Goal: Information Seeking & Learning: Learn about a topic

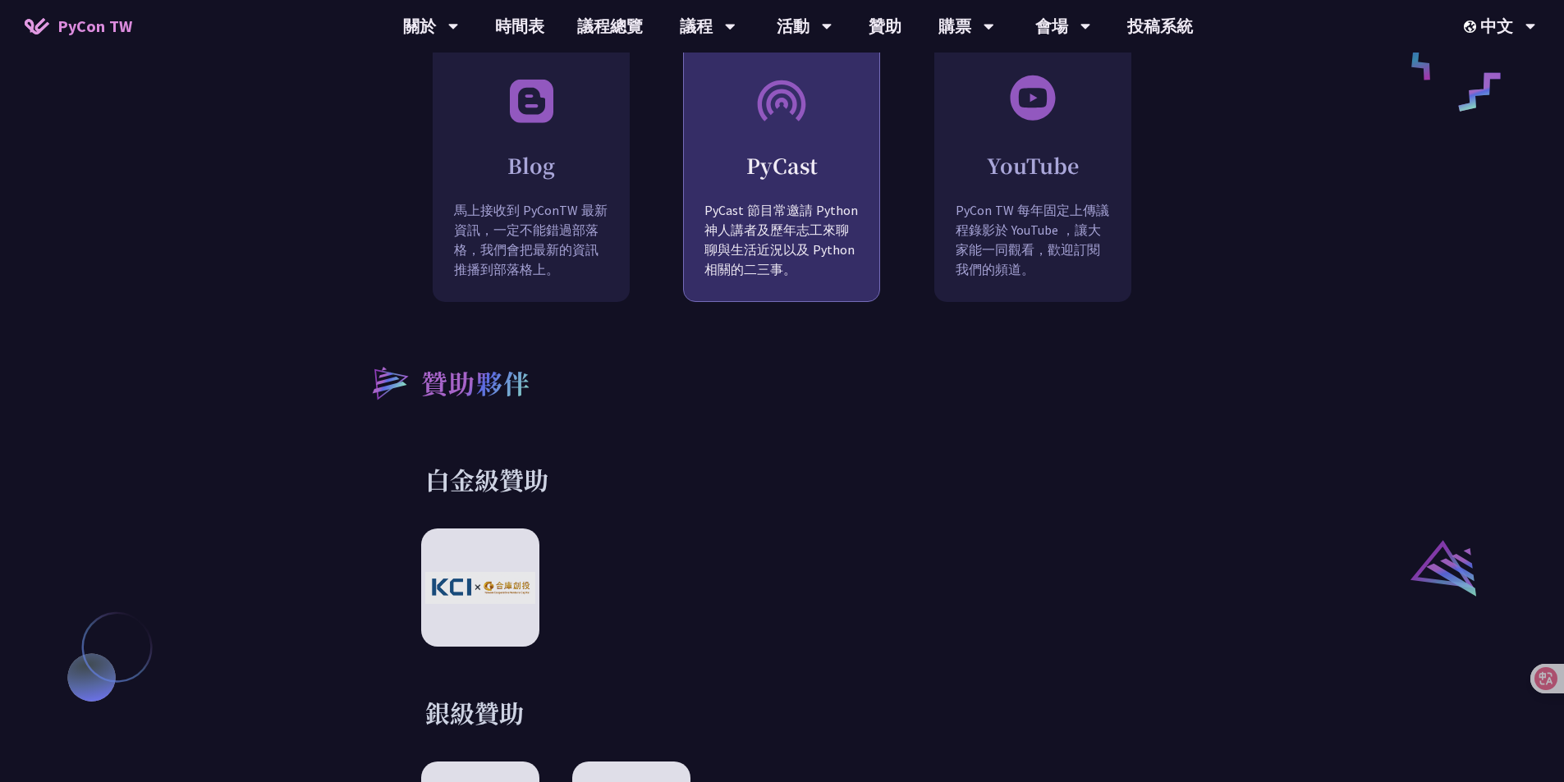
scroll to position [2052, 0]
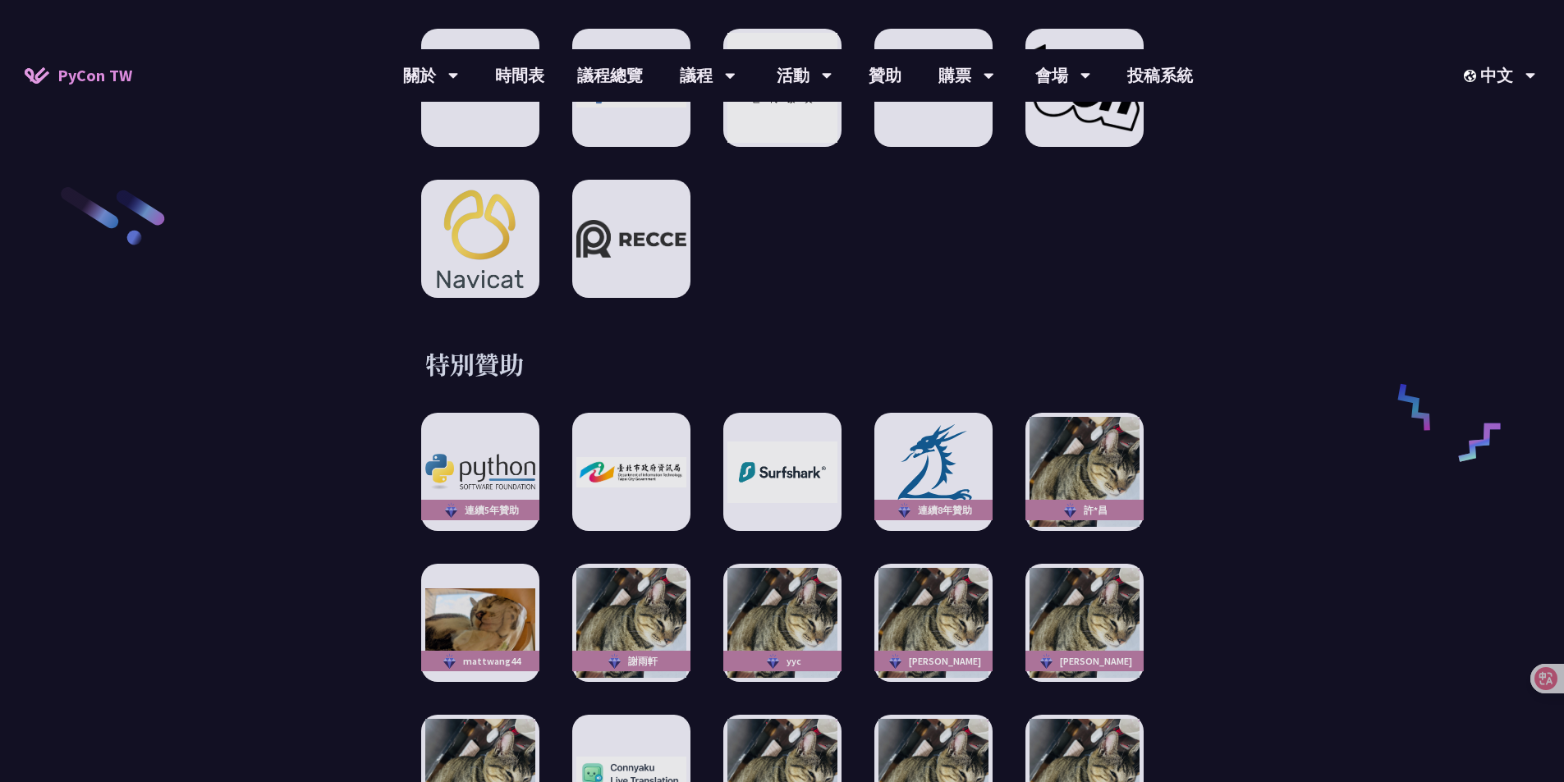
scroll to position [2381, 0]
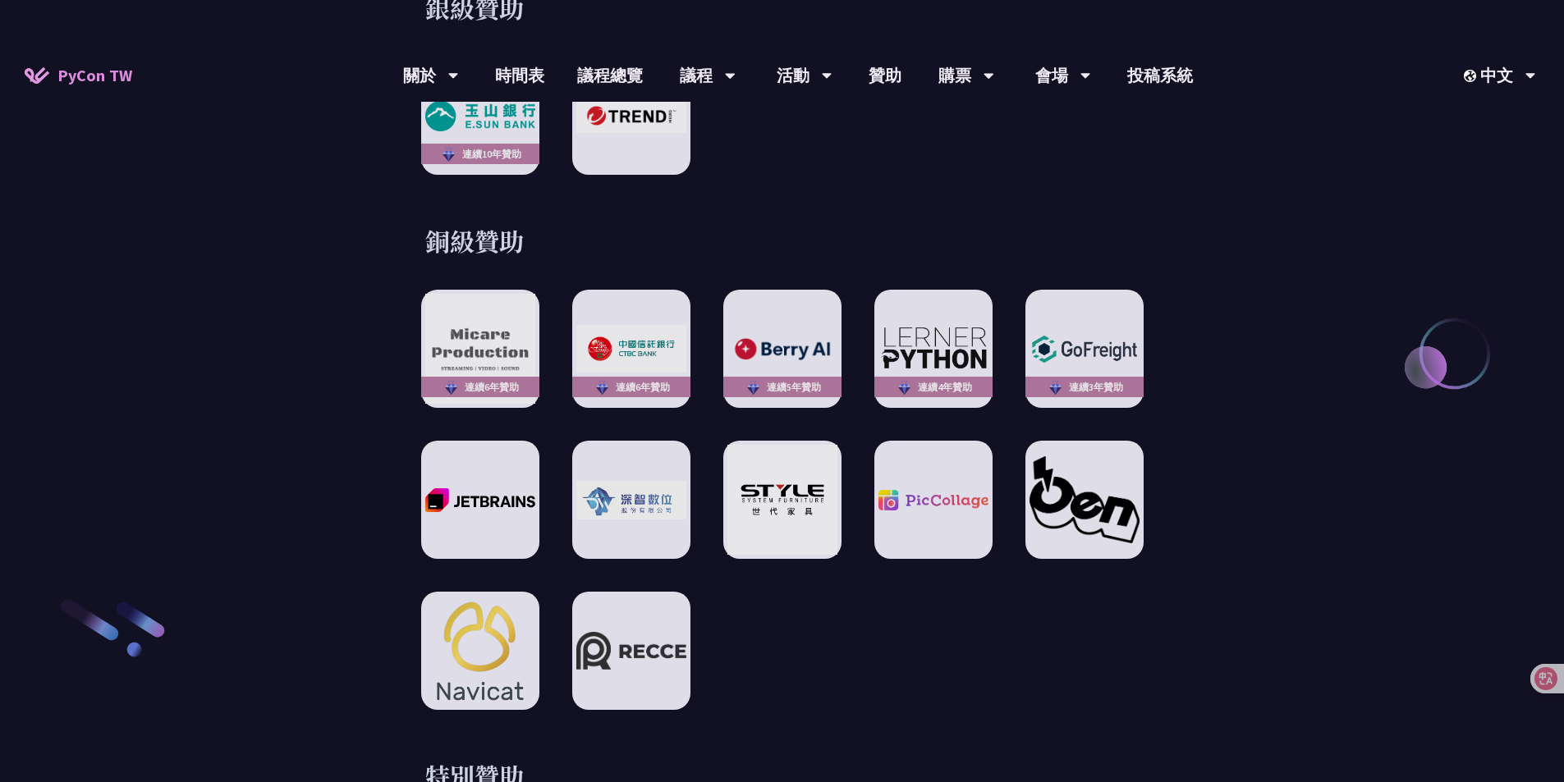
drag, startPoint x: 939, startPoint y: 617, endPoint x: 868, endPoint y: 624, distance: 71.7
click at [868, 624] on div "連續6年贊助 連續6年贊助 連續5年贊助 連續4年贊助 連續3年贊助" at bounding box center [782, 500] width 722 height 420
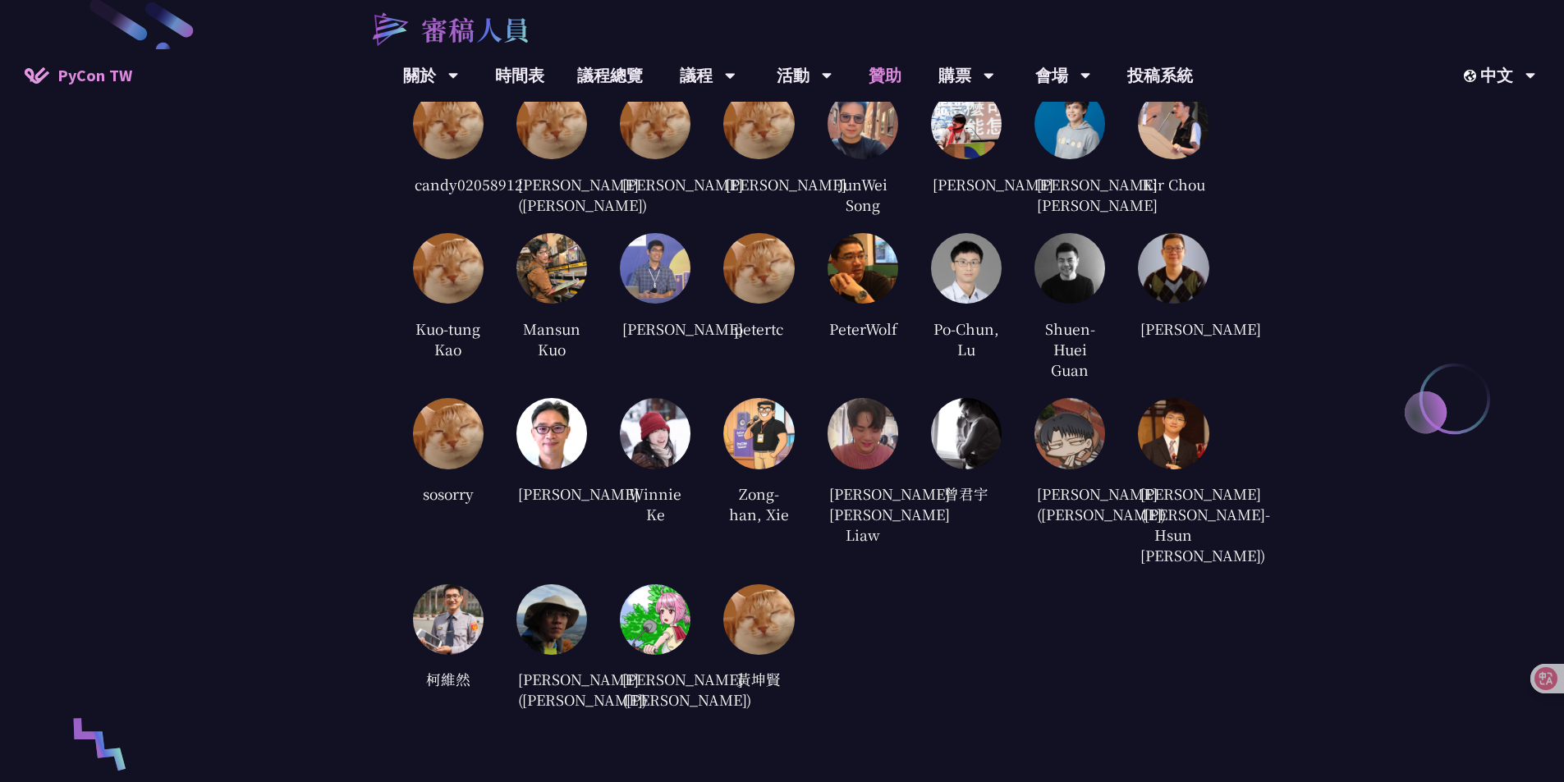
scroll to position [0, 0]
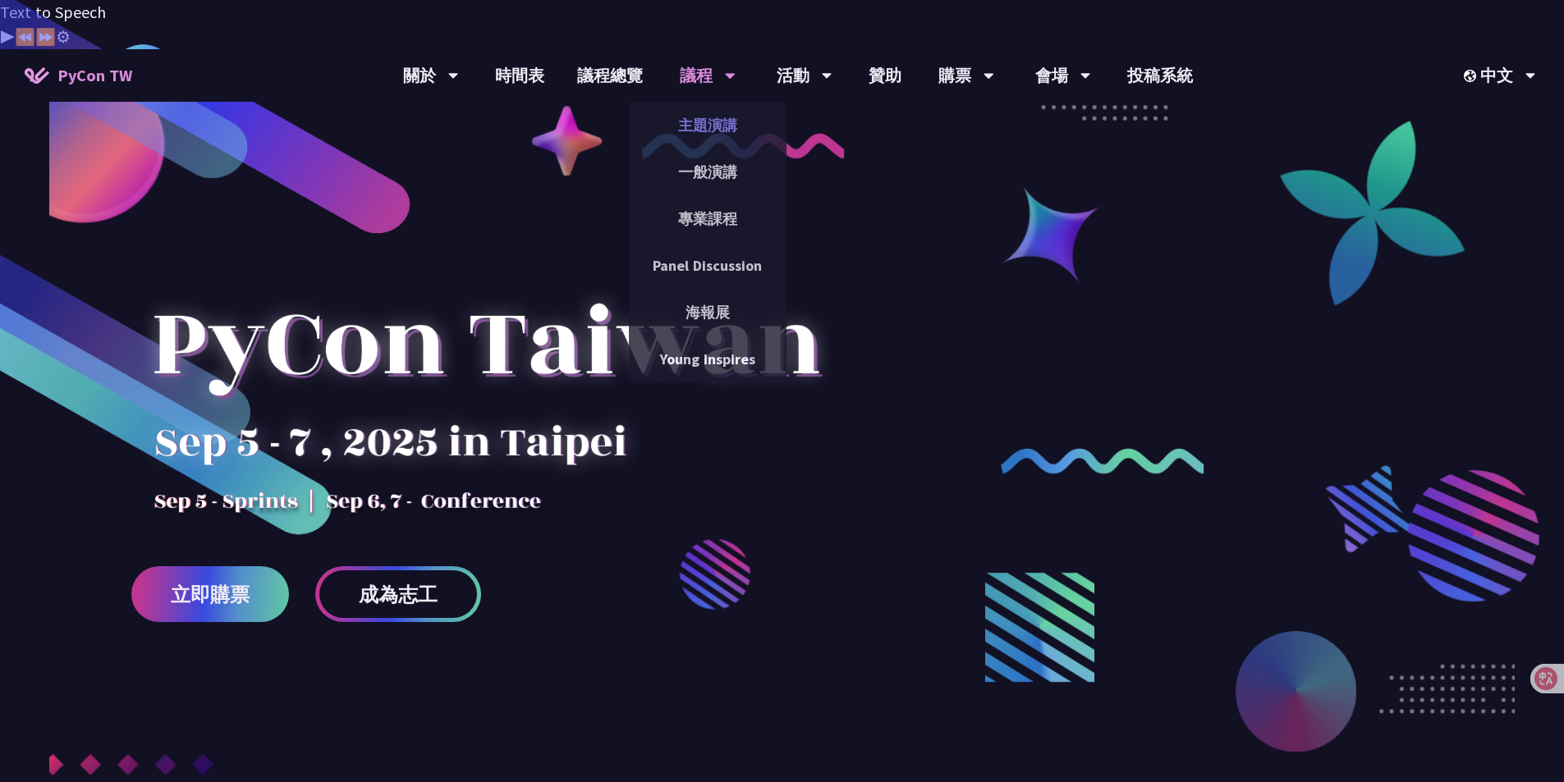
click at [681, 106] on link "主題演講" at bounding box center [708, 125] width 158 height 39
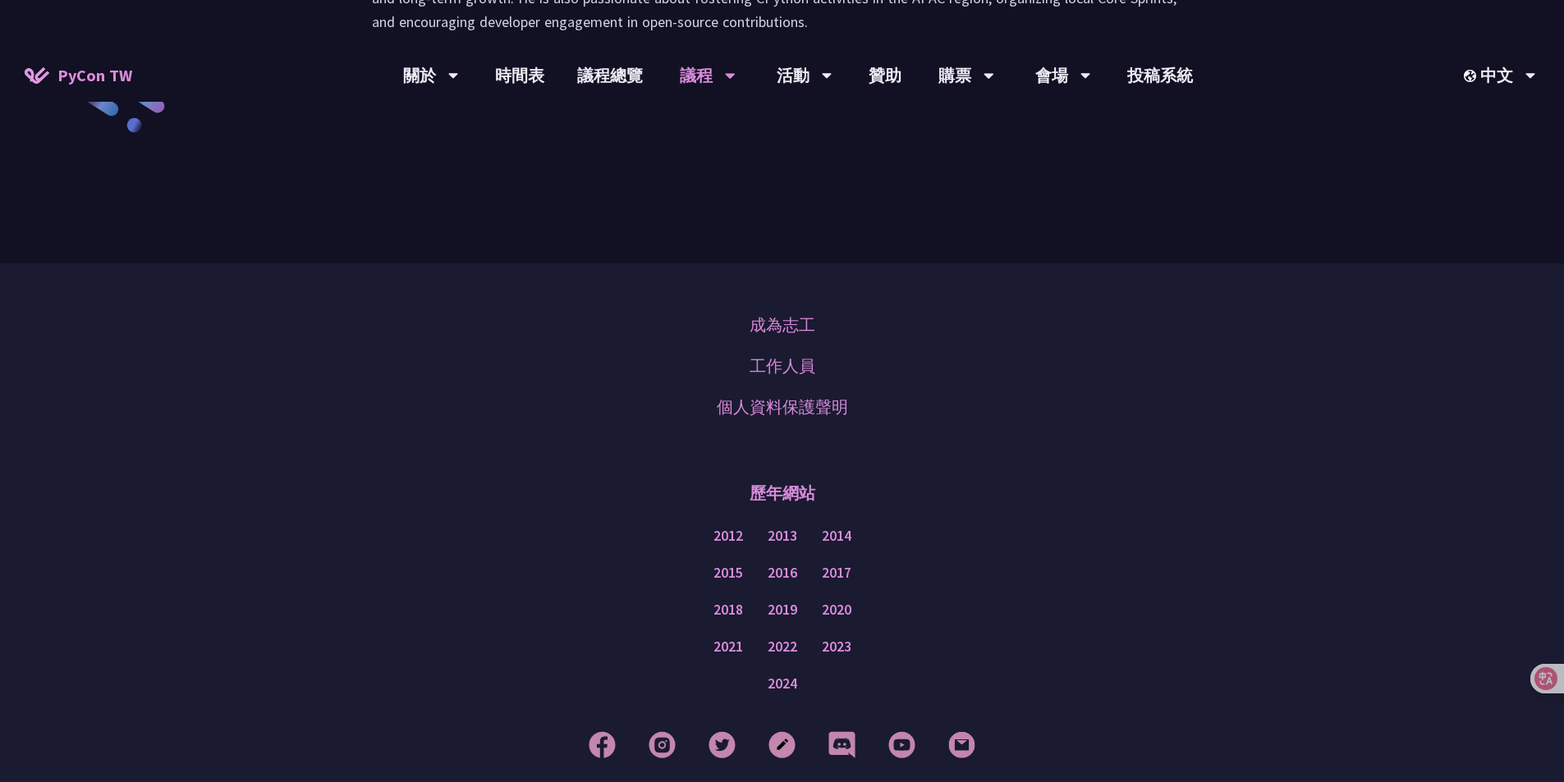
scroll to position [2490, 0]
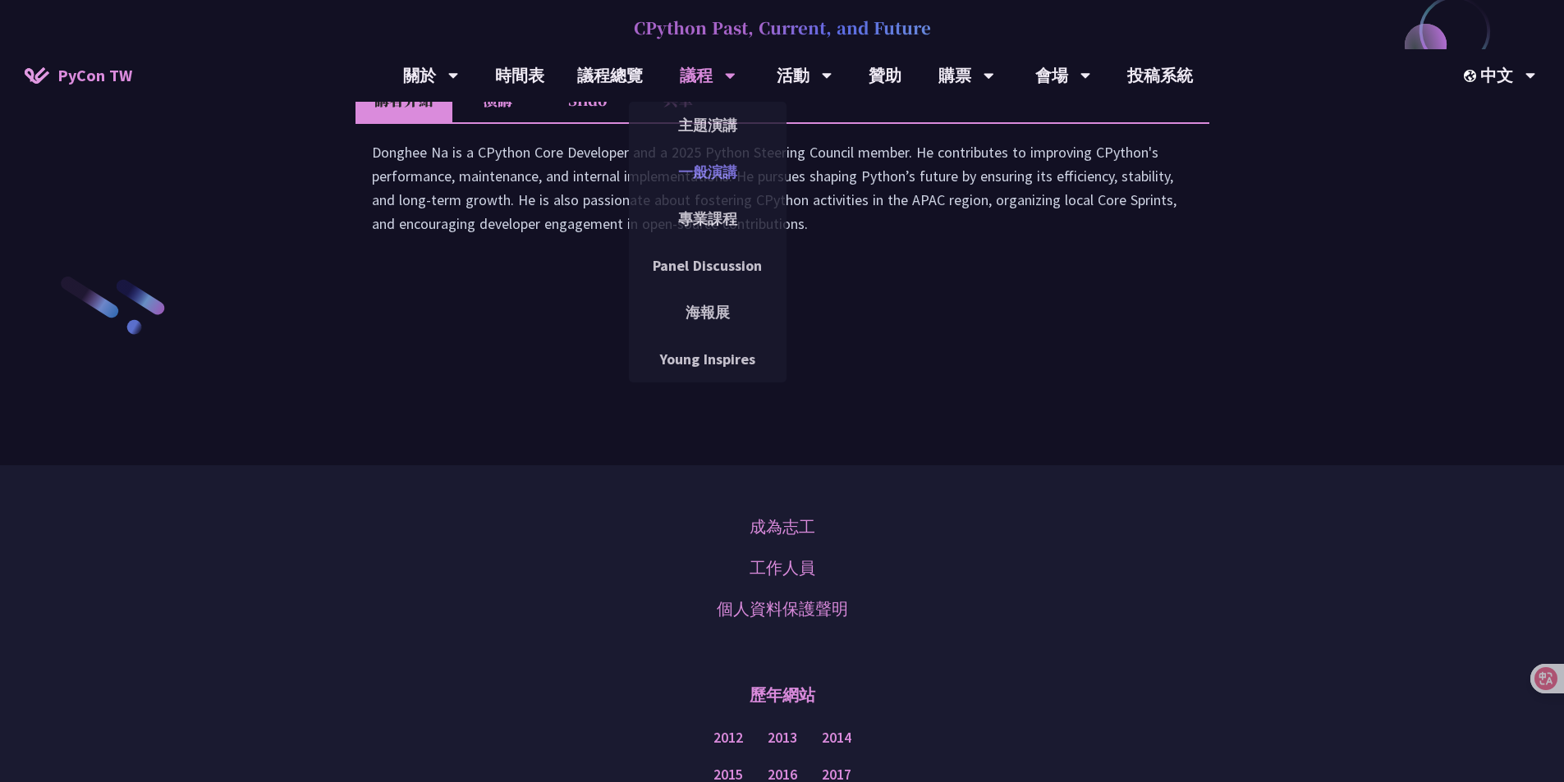
click at [715, 153] on link "一般演講" at bounding box center [708, 172] width 158 height 39
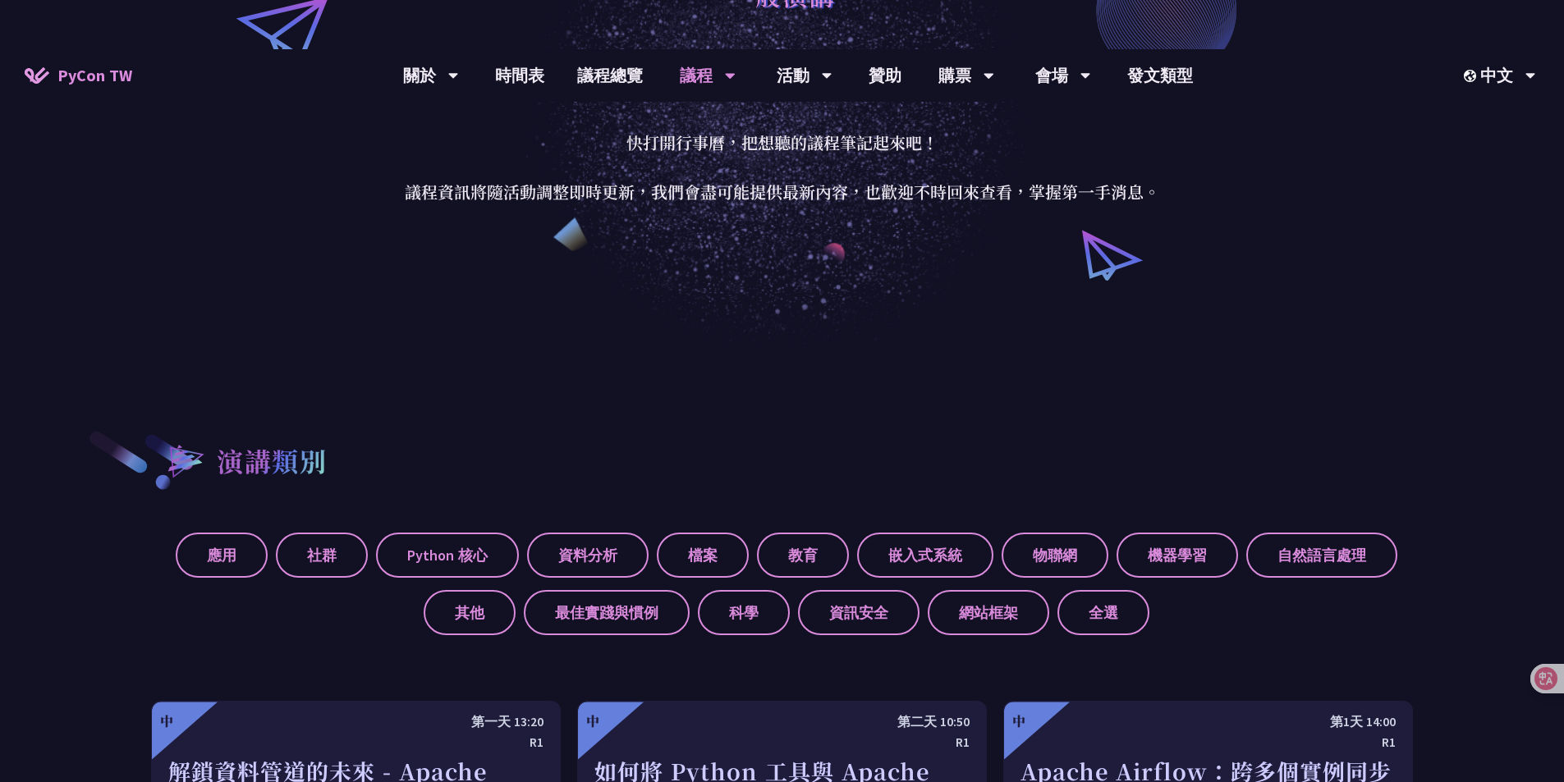
scroll to position [328, 0]
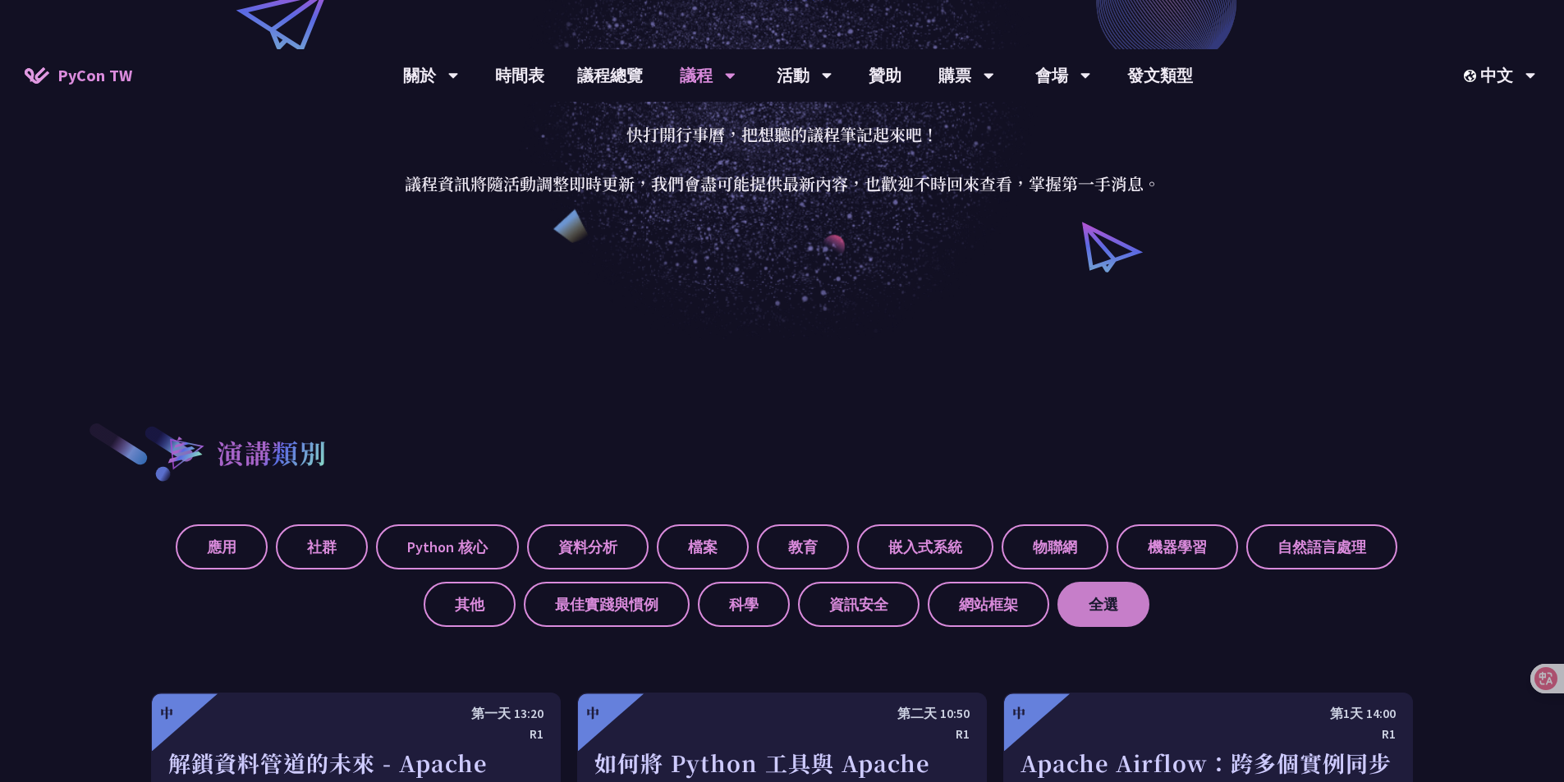
click at [1103, 582] on label "全選" at bounding box center [1103, 604] width 92 height 45
click at [0, 0] on input "全選" at bounding box center [0, 0] width 0 height 0
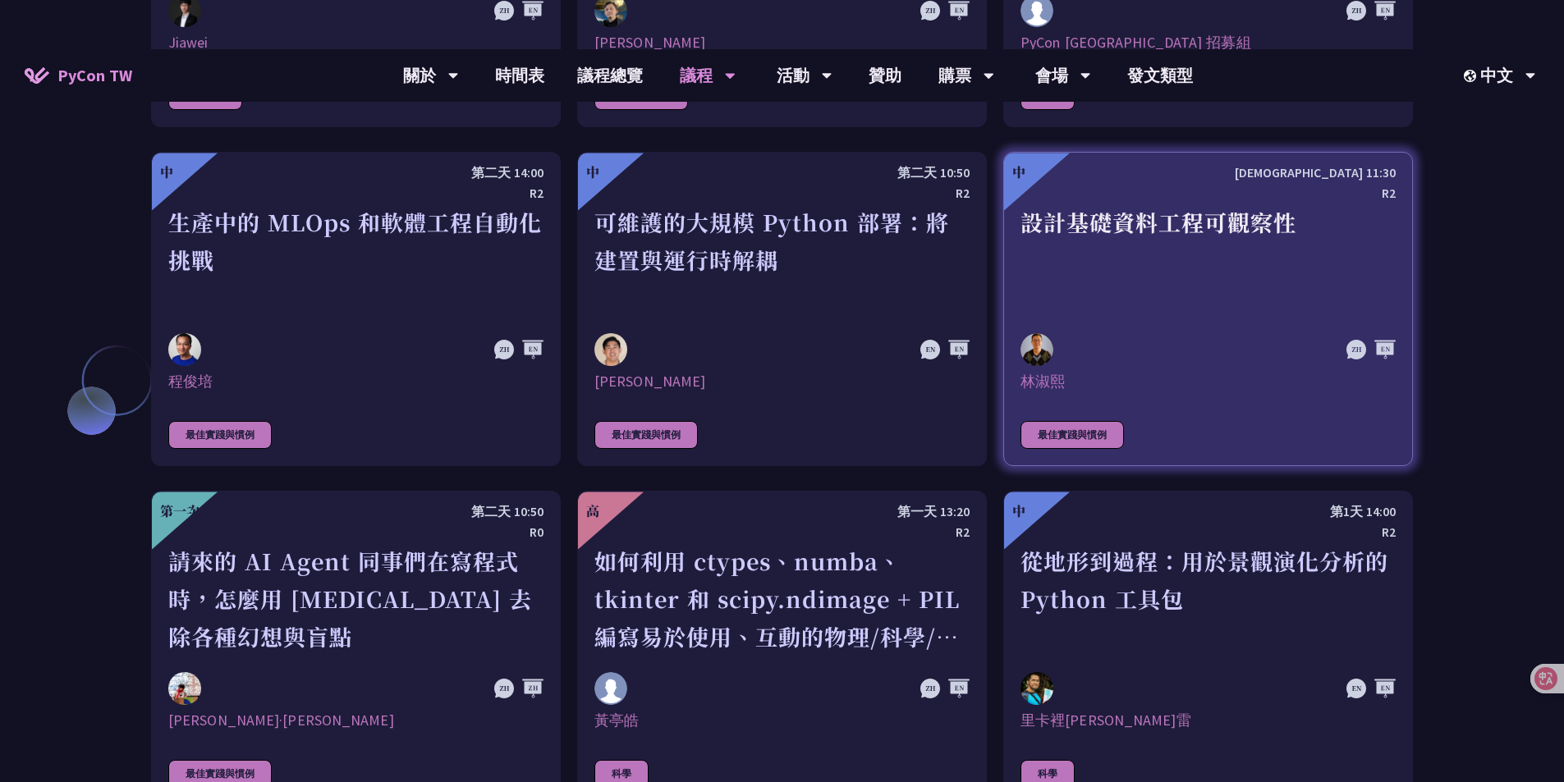
scroll to position [3448, 0]
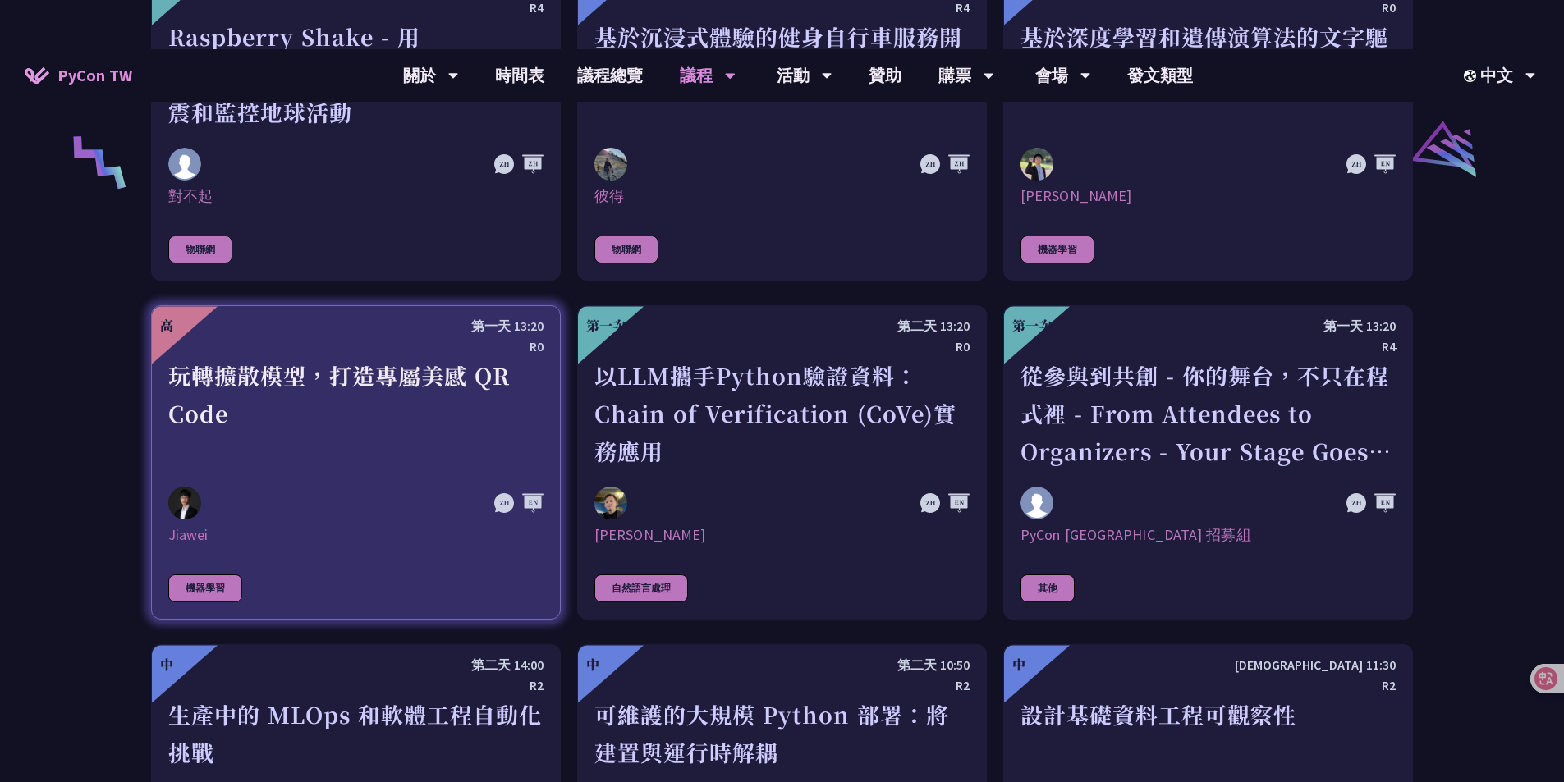
click at [317, 357] on div "玩轉擴散模型，打造專屬美感 QR Code" at bounding box center [355, 413] width 375 height 113
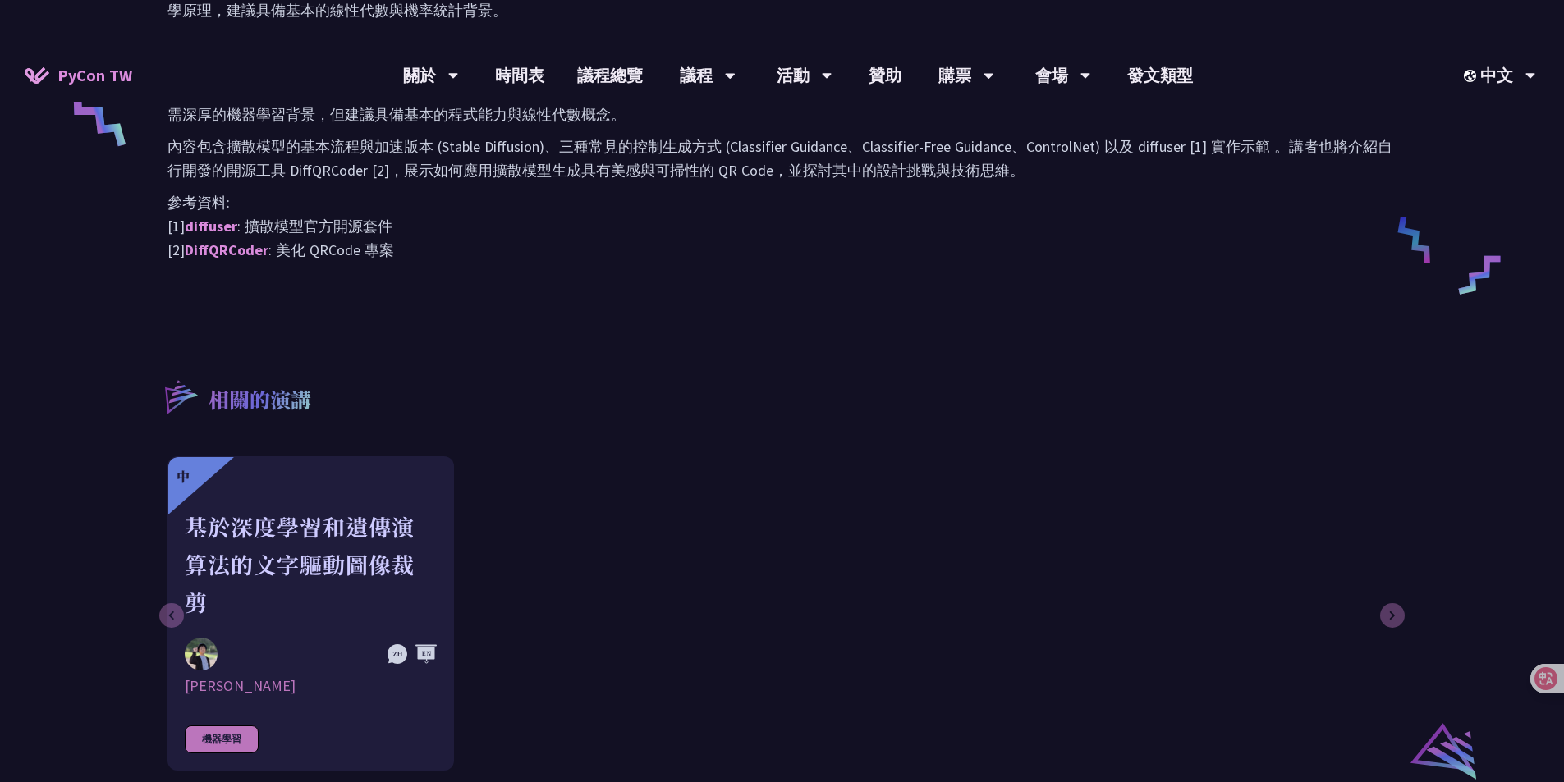
scroll to position [657, 0]
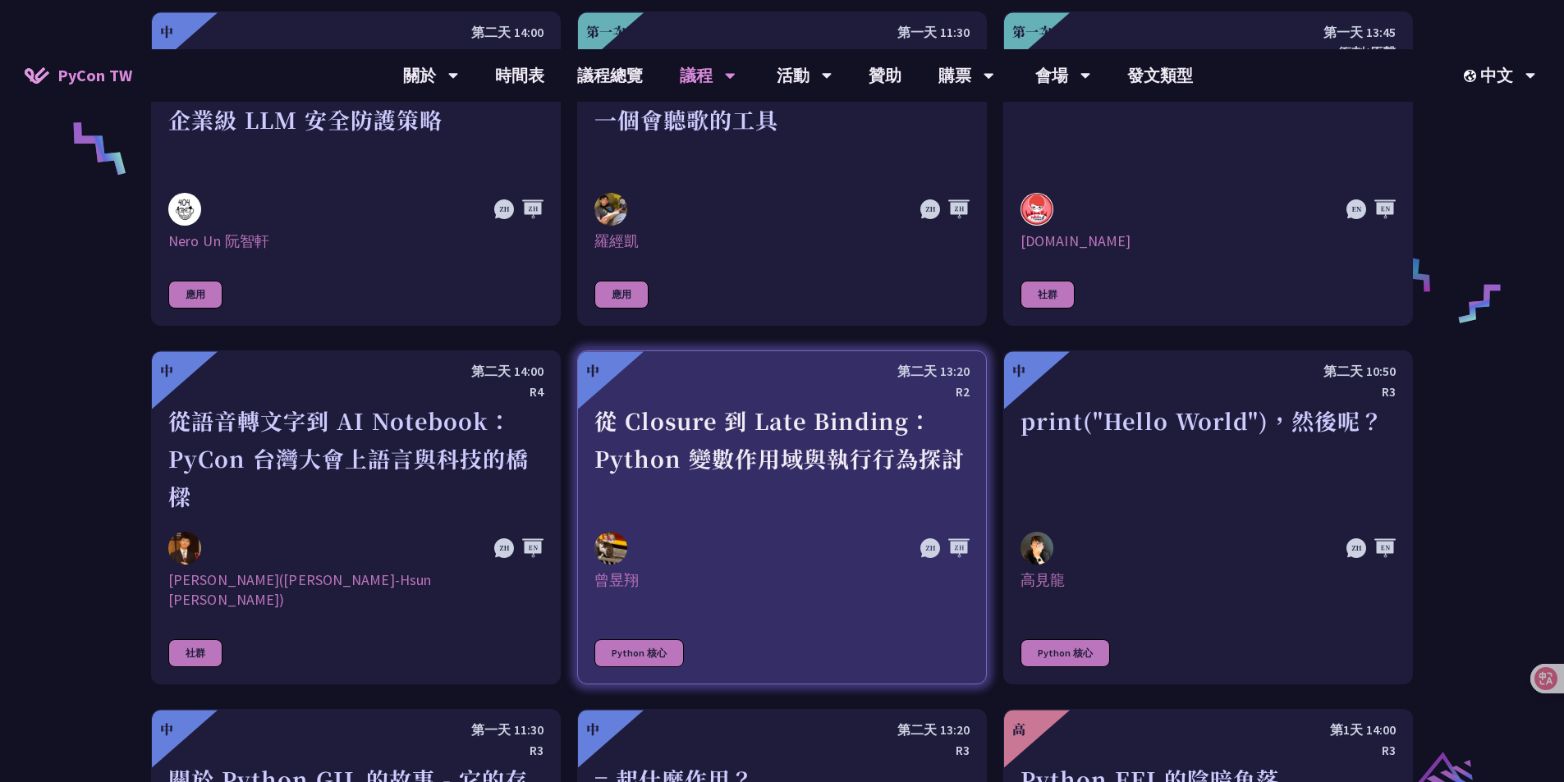
scroll to position [1341, 0]
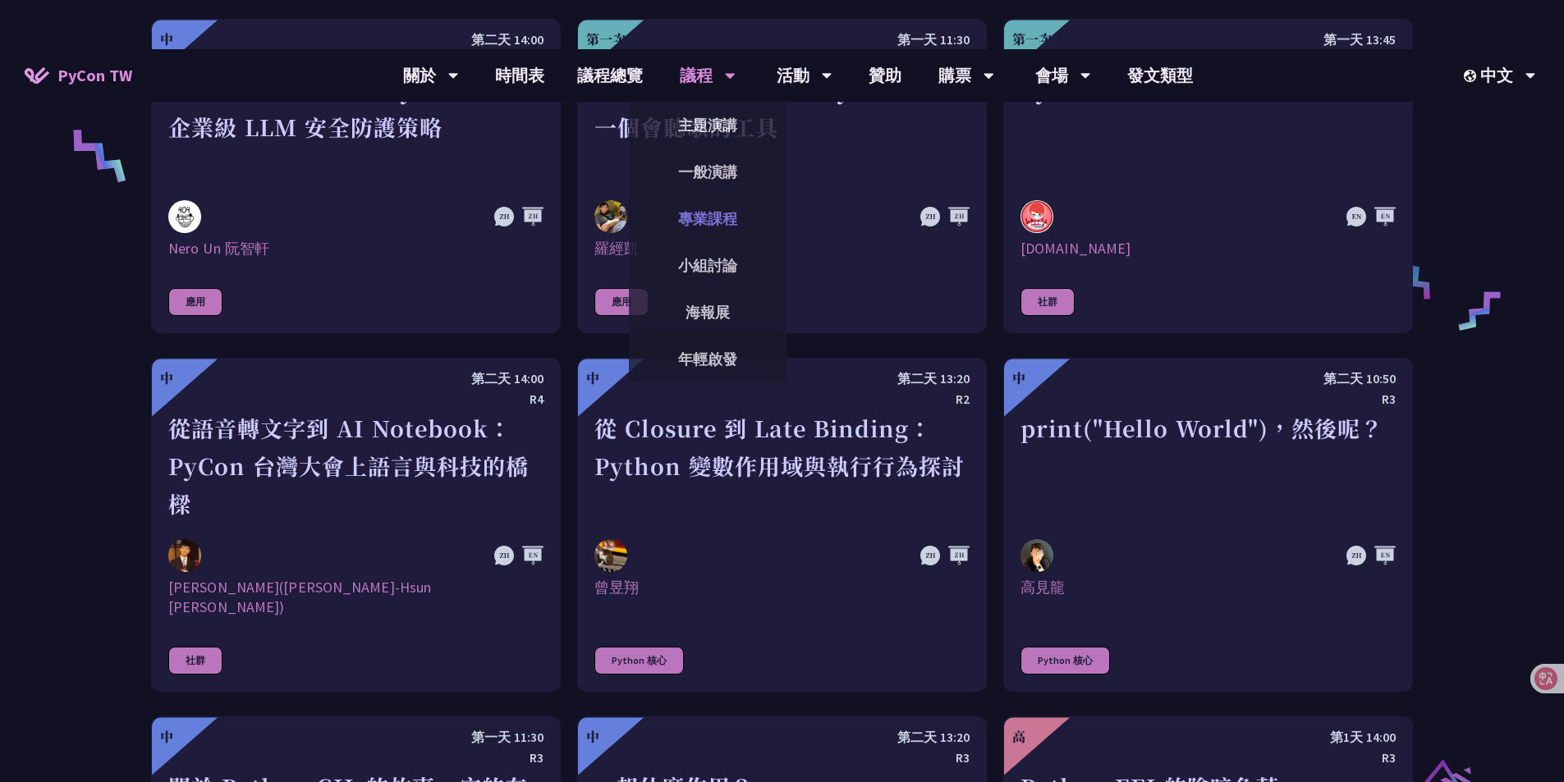
click at [724, 199] on link "專業課程" at bounding box center [708, 218] width 158 height 39
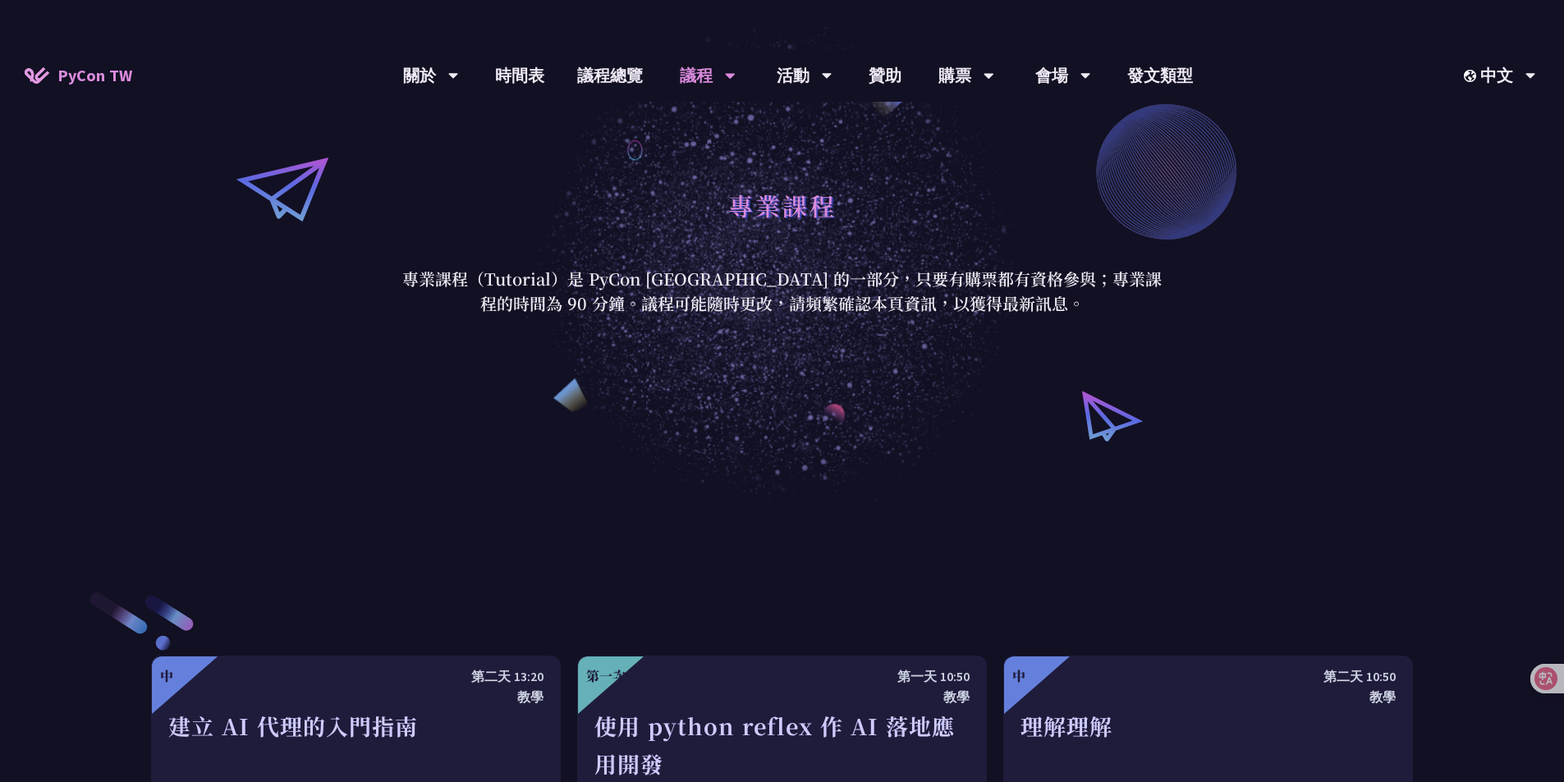
scroll to position [657, 0]
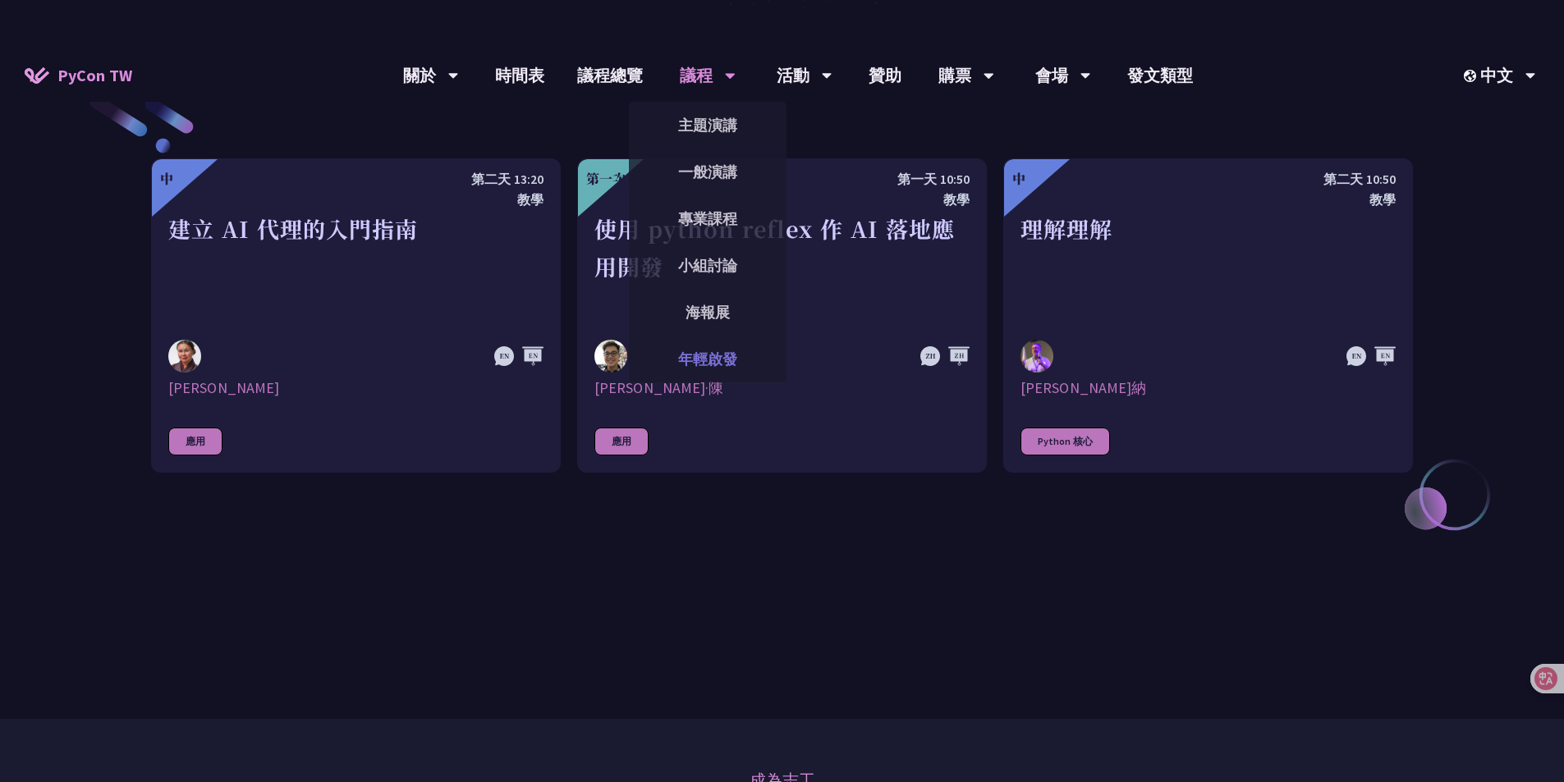
click at [722, 350] on font "年輕啟發" at bounding box center [707, 359] width 59 height 19
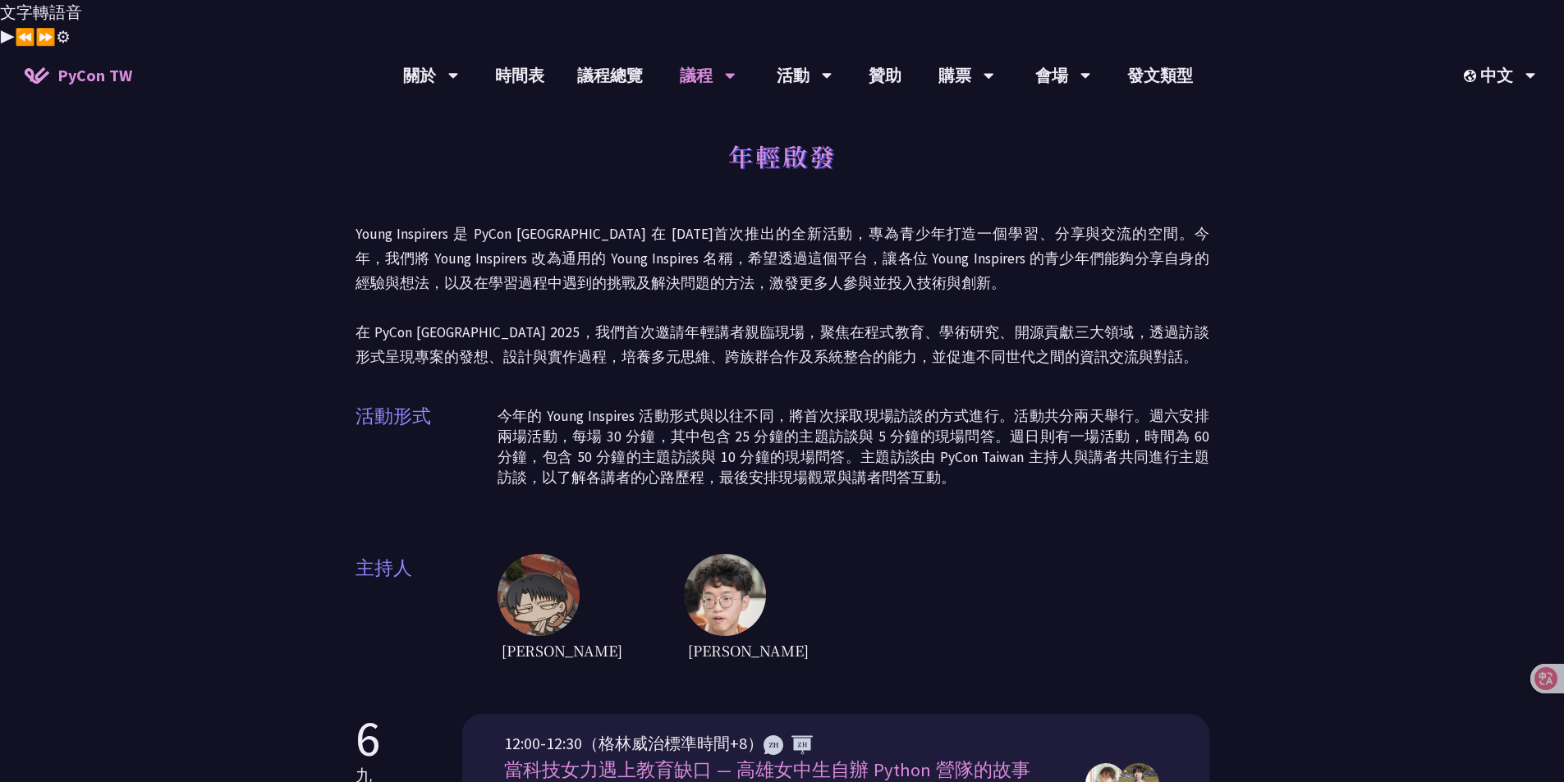
drag, startPoint x: 774, startPoint y: 281, endPoint x: 678, endPoint y: 258, distance: 98.8
click at [678, 258] on p "Young Inspirers 是 PyCon [GEOGRAPHIC_DATA] 在 [DATE]首次推出的全新活動，專為青少年打造一個學習、分享與交流的空…" at bounding box center [782, 296] width 854 height 148
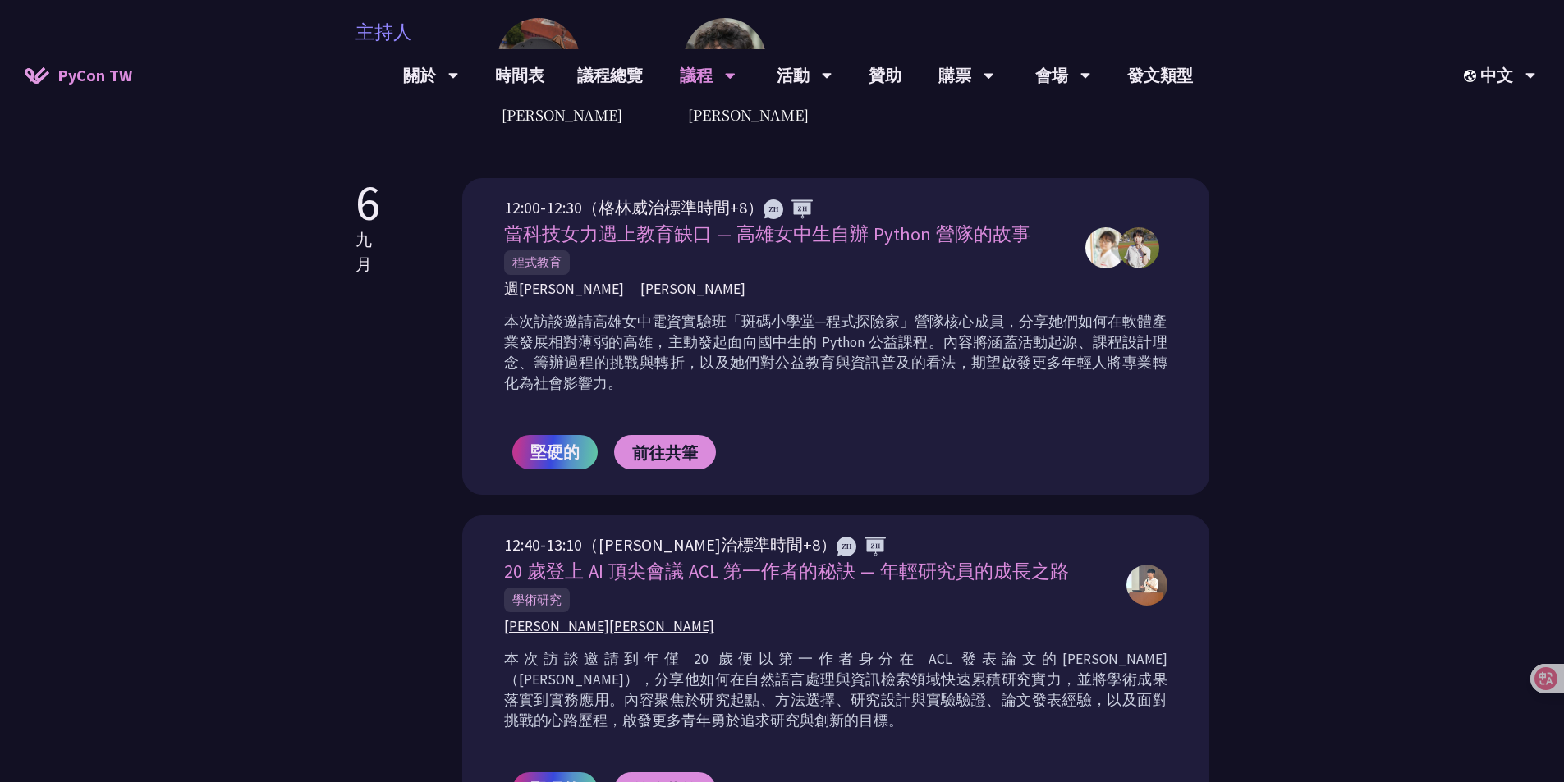
scroll to position [903, 0]
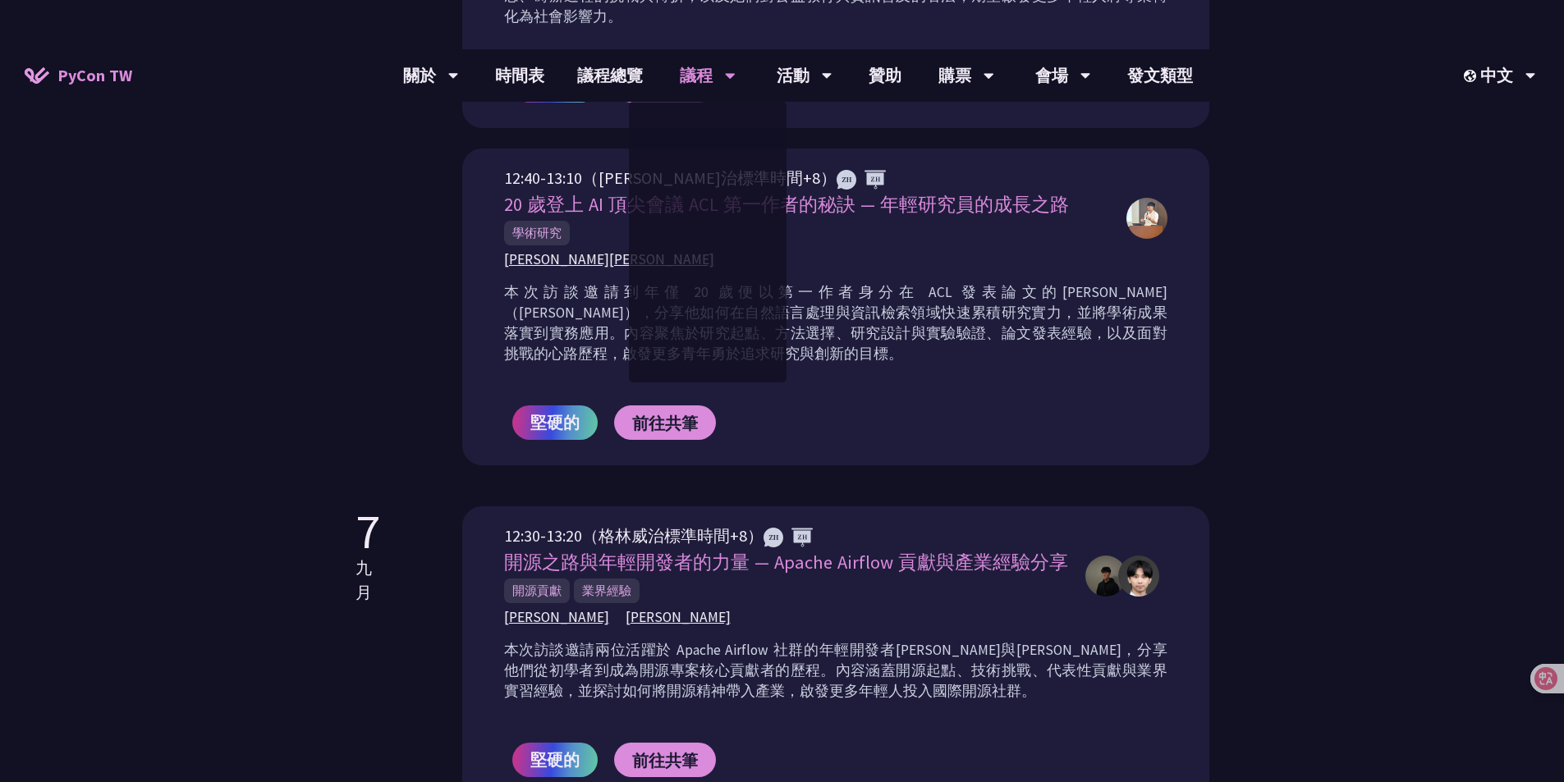
click at [1389, 316] on div "年輕啟發 Young Inspirers 是 PyCon [GEOGRAPHIC_DATA] 在 [DATE]首次推出的全新活動，專為青少年打造一個學習、分享…" at bounding box center [782, 36] width 1564 height 1780
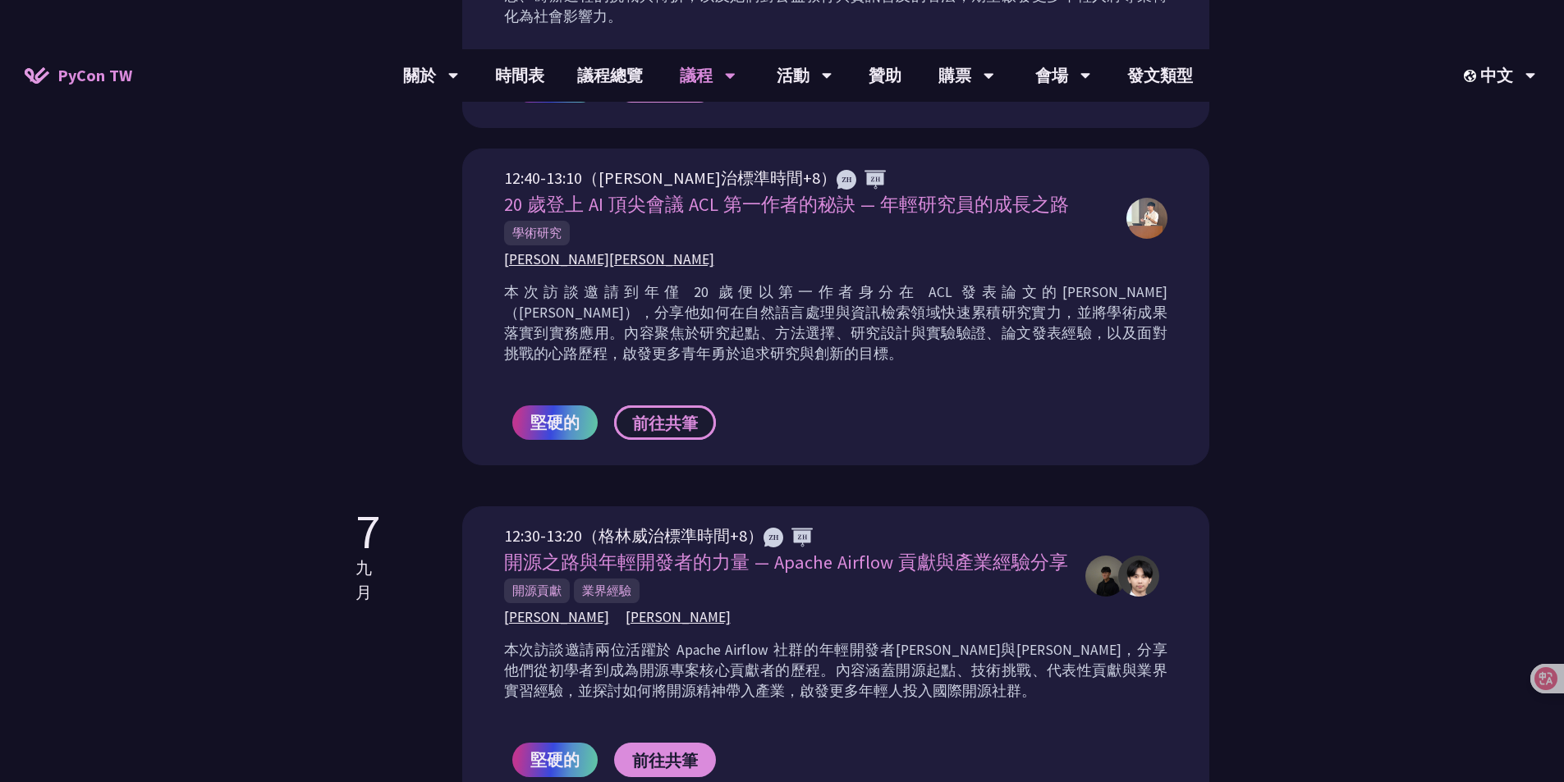
click at [667, 413] on font "前往共筆" at bounding box center [665, 423] width 66 height 21
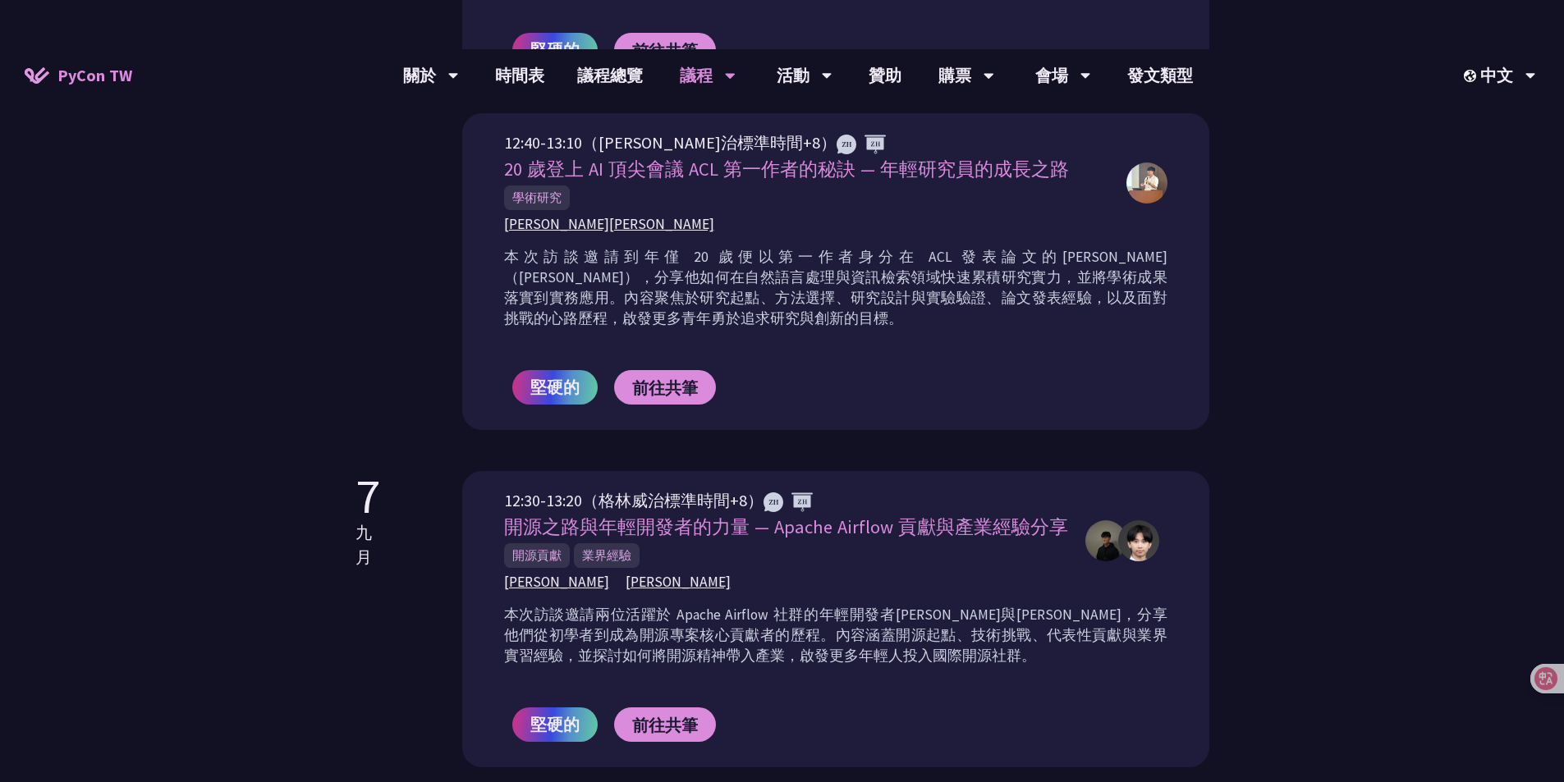
scroll to position [657, 0]
